Goal: Communication & Community: Participate in discussion

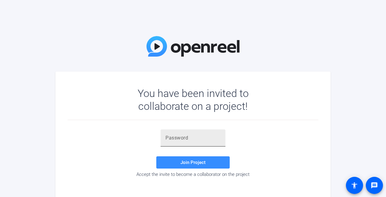
click at [176, 142] on div at bounding box center [192, 137] width 55 height 17
paste input "T1QO!t"
type input "T1QO!t"
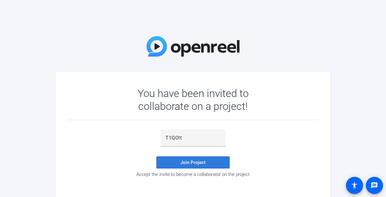
click at [180, 161] on span at bounding box center [192, 162] width 73 height 15
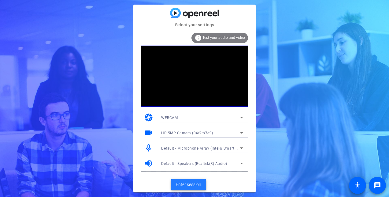
click at [193, 187] on span "Enter session" at bounding box center [188, 184] width 25 height 6
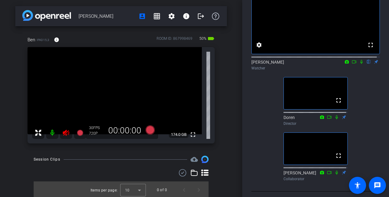
click at [65, 133] on div at bounding box center [59, 133] width 54 height 12
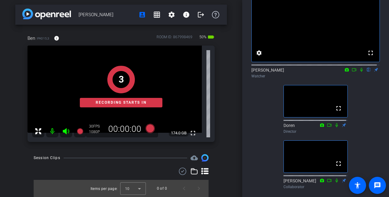
scroll to position [31, 0]
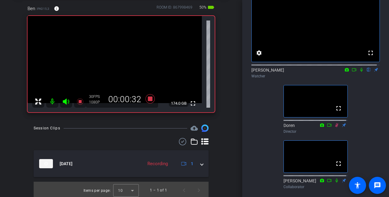
click at [359, 72] on icon at bounding box center [361, 70] width 5 height 4
click at [360, 72] on icon at bounding box center [361, 70] width 2 height 4
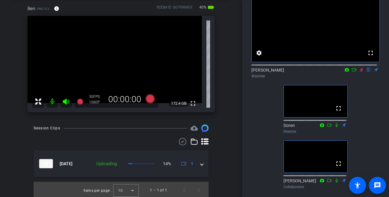
drag, startPoint x: 358, startPoint y: 76, endPoint x: 362, endPoint y: 81, distance: 5.8
click at [362, 79] on div "[PERSON_NAME] flip Watcher" at bounding box center [315, 73] width 128 height 12
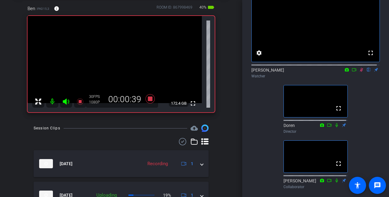
click at [360, 72] on icon at bounding box center [361, 70] width 3 height 4
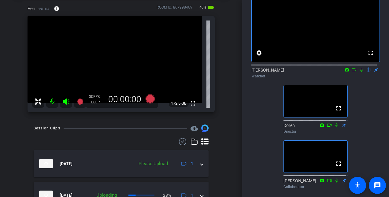
click at [360, 72] on icon at bounding box center [361, 70] width 2 height 4
click at [359, 72] on icon at bounding box center [361, 70] width 5 height 4
click at [360, 72] on icon at bounding box center [361, 70] width 2 height 4
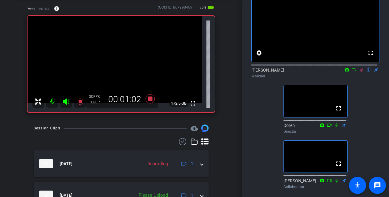
click at [360, 72] on icon at bounding box center [361, 70] width 3 height 4
click at [359, 72] on icon at bounding box center [361, 70] width 5 height 4
click at [360, 72] on icon at bounding box center [361, 70] width 3 height 4
click at [359, 72] on icon at bounding box center [361, 70] width 5 height 4
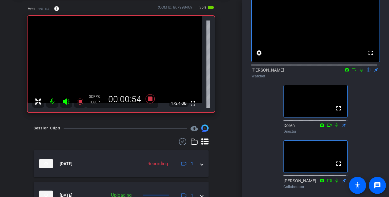
click at [360, 72] on icon at bounding box center [361, 70] width 5 height 4
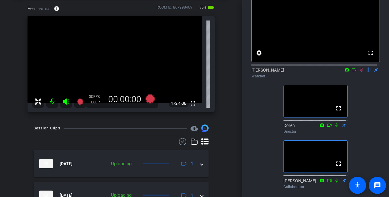
click at [359, 72] on icon at bounding box center [361, 70] width 5 height 4
click at [256, 131] on div "fullscreen settings [PERSON_NAME] flip Watcher fullscreen Doren Director fullsc…" at bounding box center [315, 91] width 128 height 202
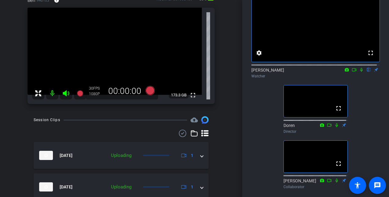
scroll to position [0, 0]
